Goal: Transaction & Acquisition: Purchase product/service

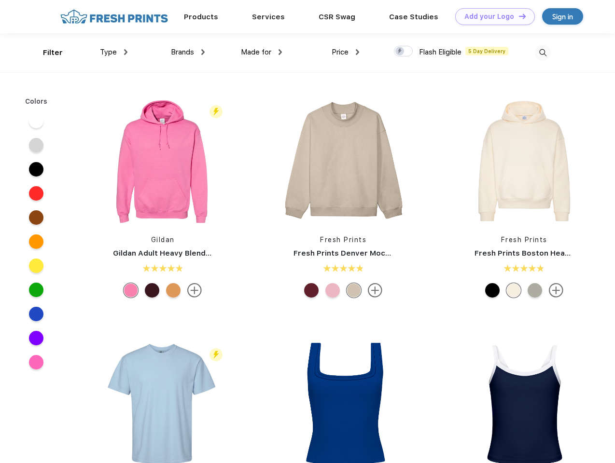
click at [491, 16] on link "Add your Logo Design Tool" at bounding box center [495, 16] width 80 height 17
click at [0, 0] on div "Design Tool" at bounding box center [0, 0] width 0 height 0
click at [518, 16] on link "Add your Logo Design Tool" at bounding box center [495, 16] width 80 height 17
click at [46, 53] on div "Filter" at bounding box center [53, 52] width 20 height 11
click at [114, 52] on span "Type" at bounding box center [108, 52] width 17 height 9
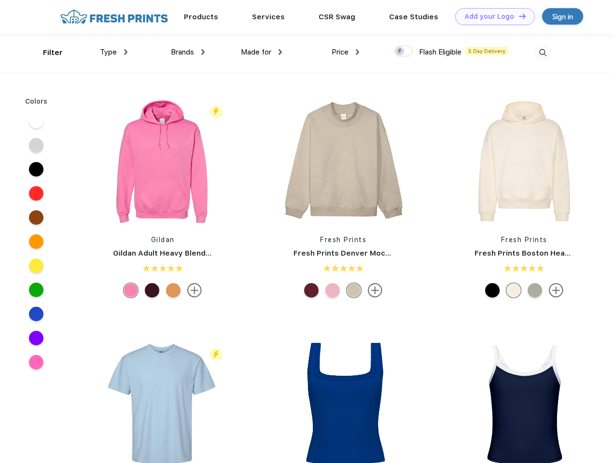
click at [188, 52] on span "Brands" at bounding box center [182, 52] width 23 height 9
click at [261, 52] on span "Made for" at bounding box center [256, 52] width 30 height 9
click at [345, 52] on span "Price" at bounding box center [339, 52] width 17 height 9
click at [403, 52] on div at bounding box center [403, 51] width 19 height 11
click at [400, 52] on input "checkbox" at bounding box center [397, 48] width 6 height 6
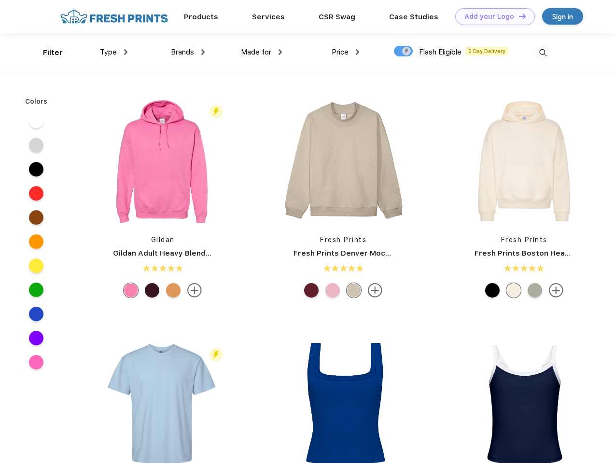
click at [542, 53] on img at bounding box center [543, 53] width 16 height 16
